Goal: Find specific page/section: Find specific page/section

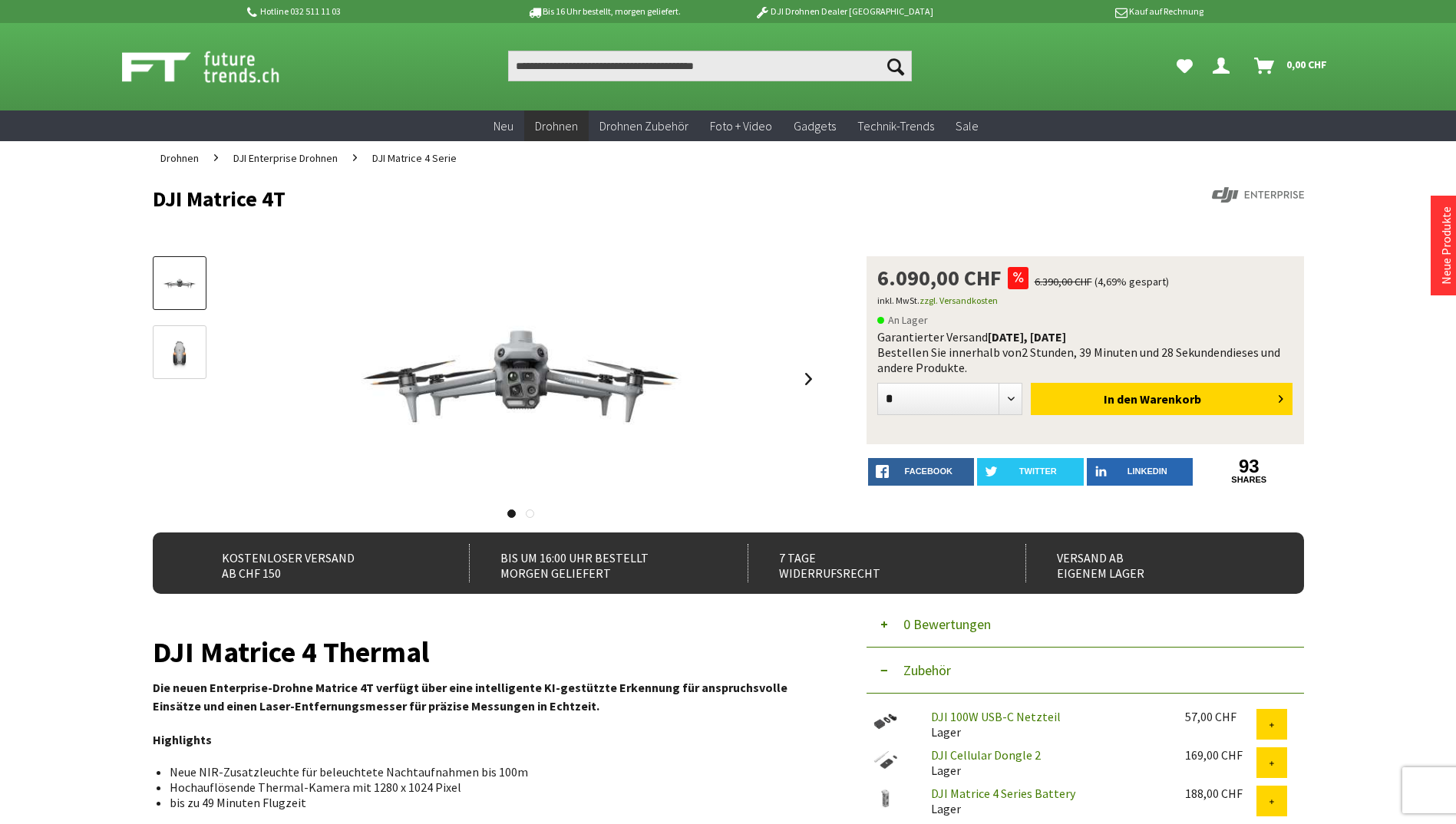
click at [374, 153] on span "DJI Matrice 4 Serie" at bounding box center [414, 157] width 84 height 14
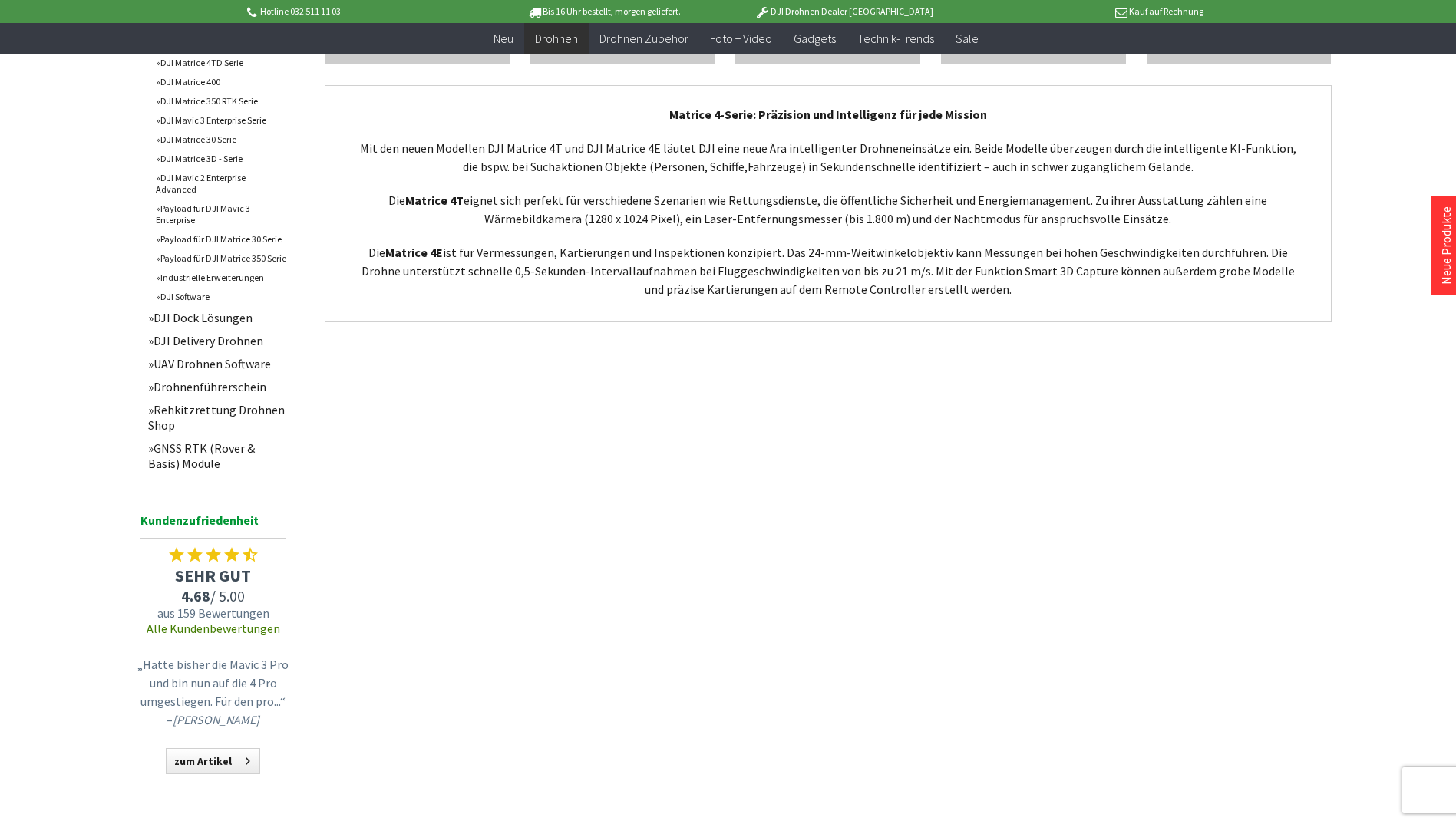
scroll to position [844, 0]
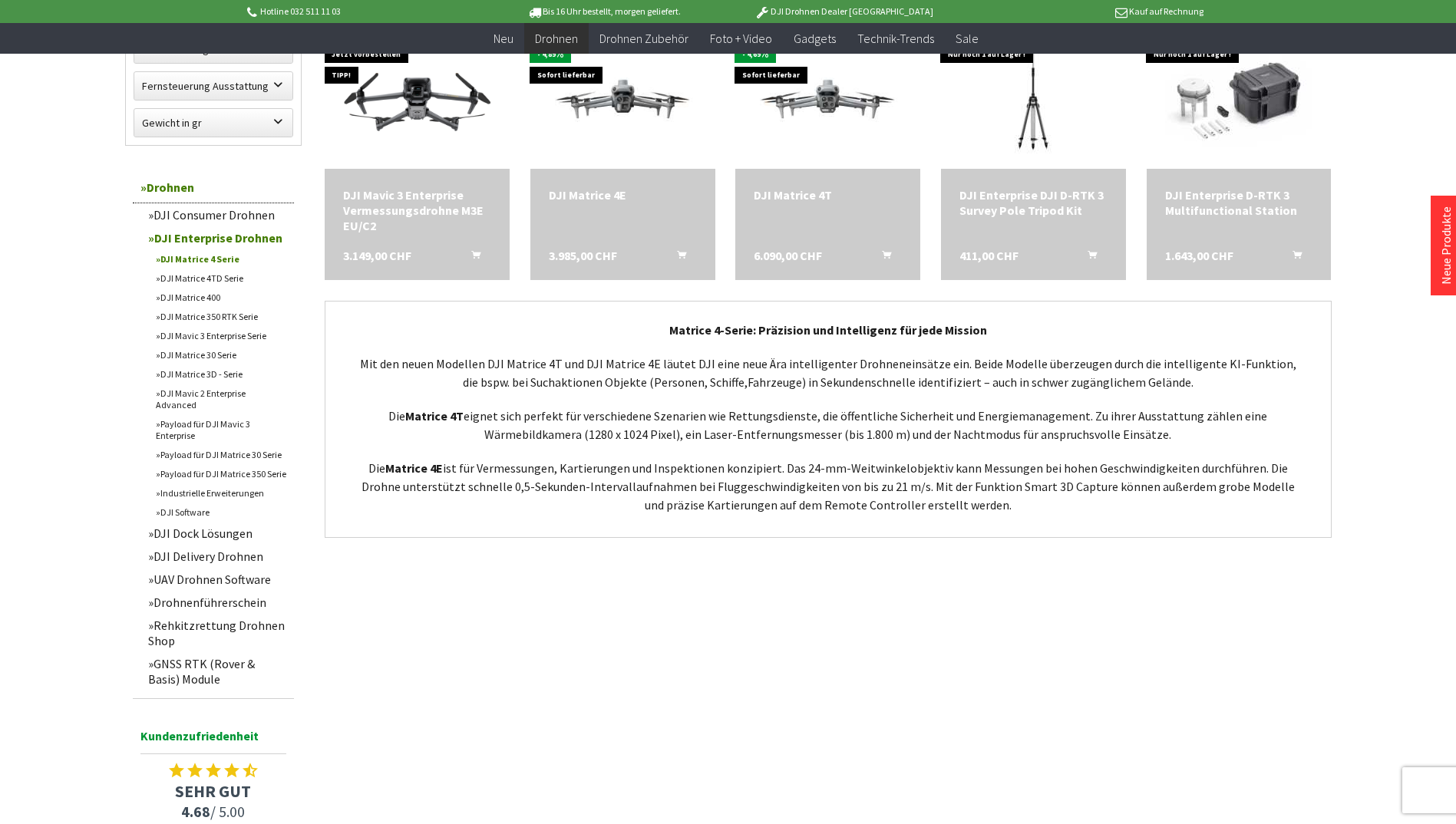
click at [191, 278] on link "DJI Matrice 4TD Serie" at bounding box center [221, 277] width 146 height 19
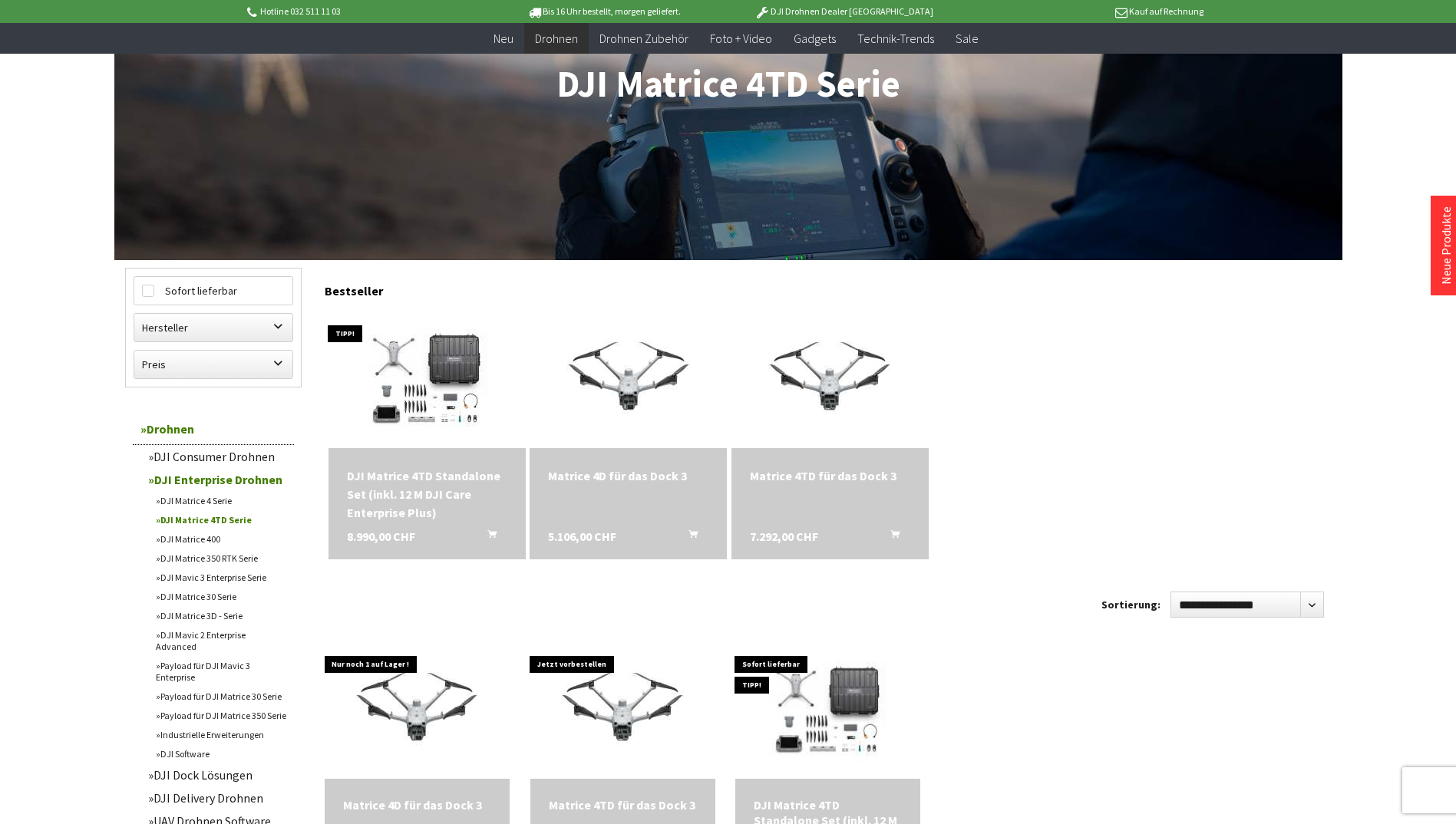
scroll to position [230, 0]
